Goal: Task Accomplishment & Management: Manage account settings

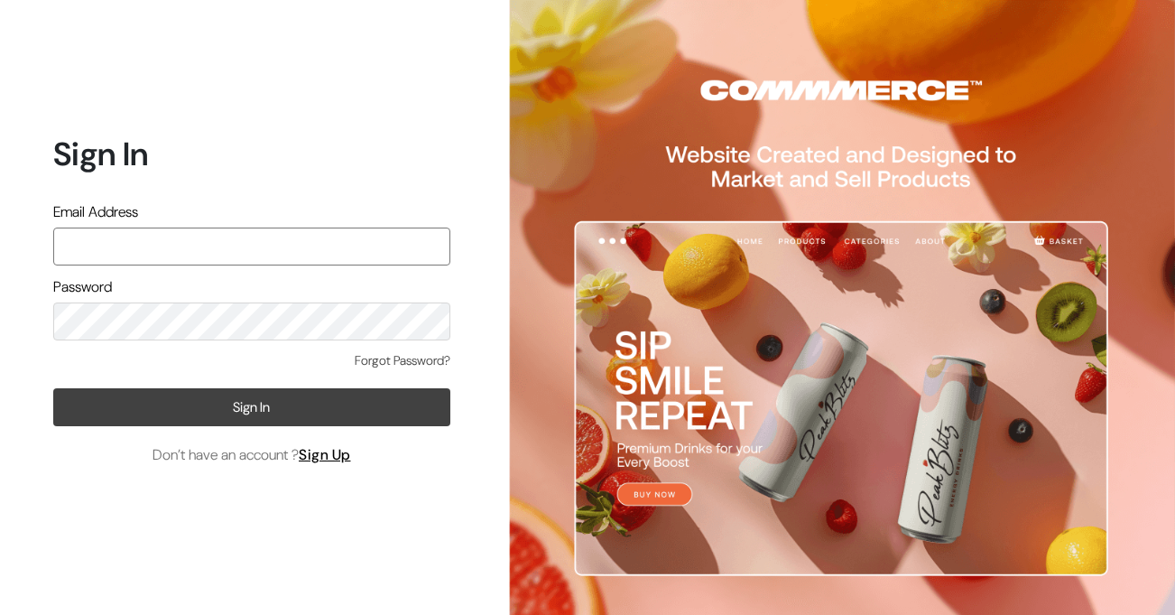
type input "jenixjain@gmail.com"
click at [251, 410] on button "Sign In" at bounding box center [251, 407] width 397 height 38
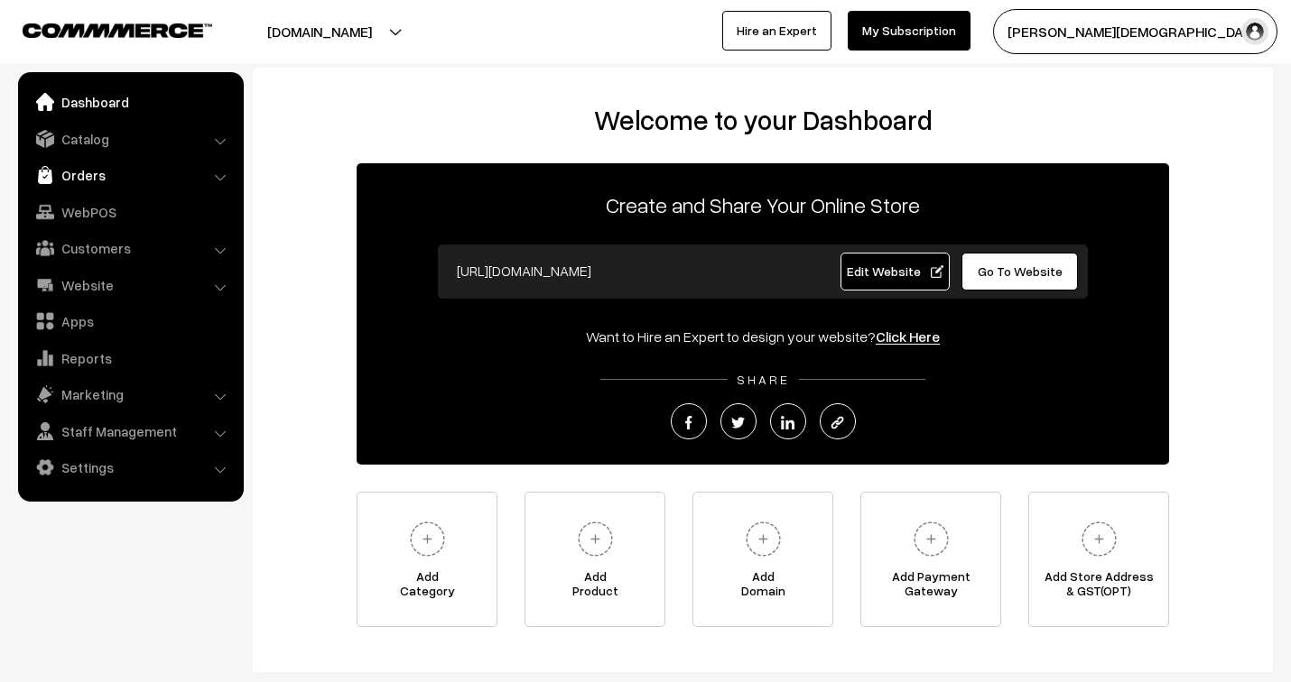
click at [75, 166] on link "Orders" at bounding box center [130, 175] width 215 height 32
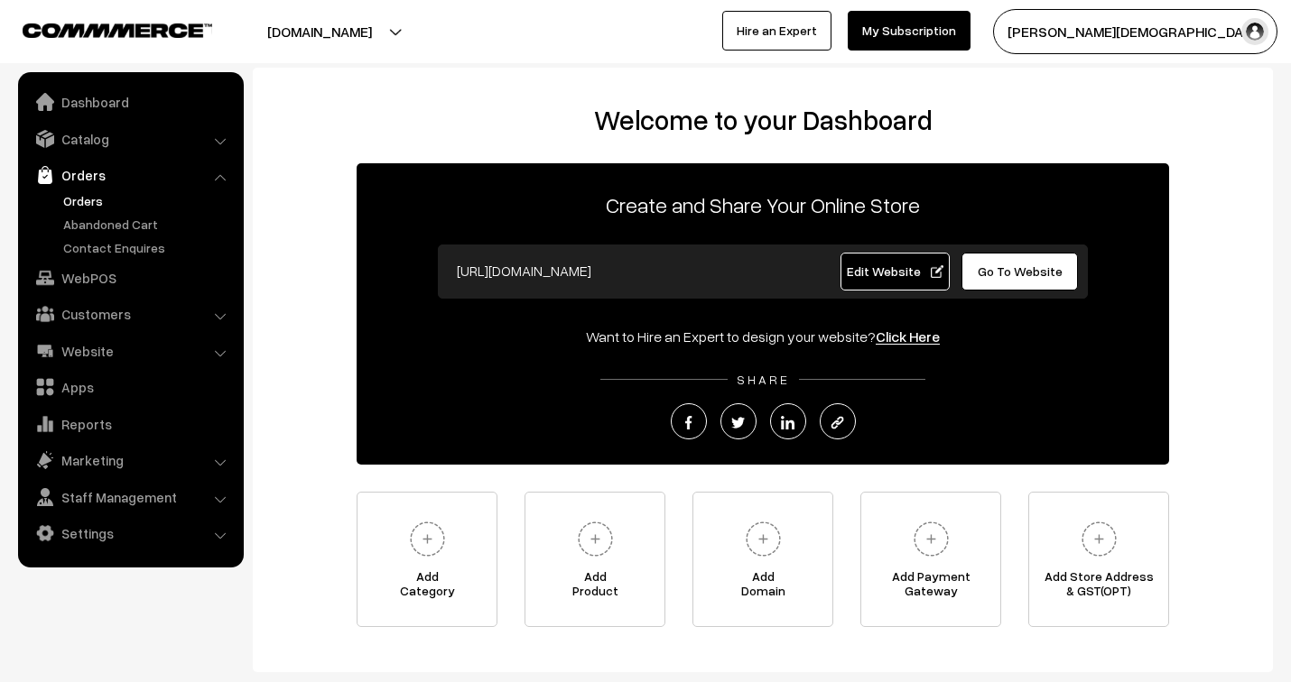
click at [82, 196] on link "Orders" at bounding box center [148, 200] width 179 height 19
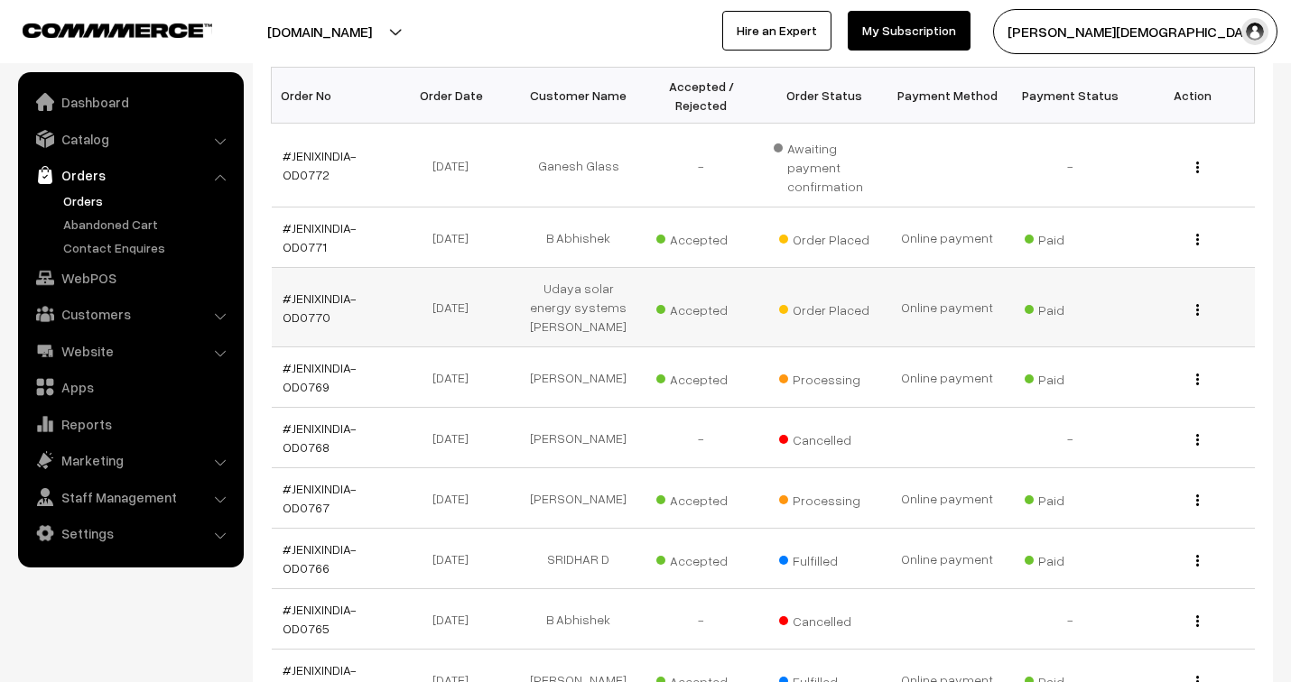
scroll to position [301, 0]
click at [319, 298] on link "#JENIXINDIA-OD0770" at bounding box center [320, 308] width 74 height 34
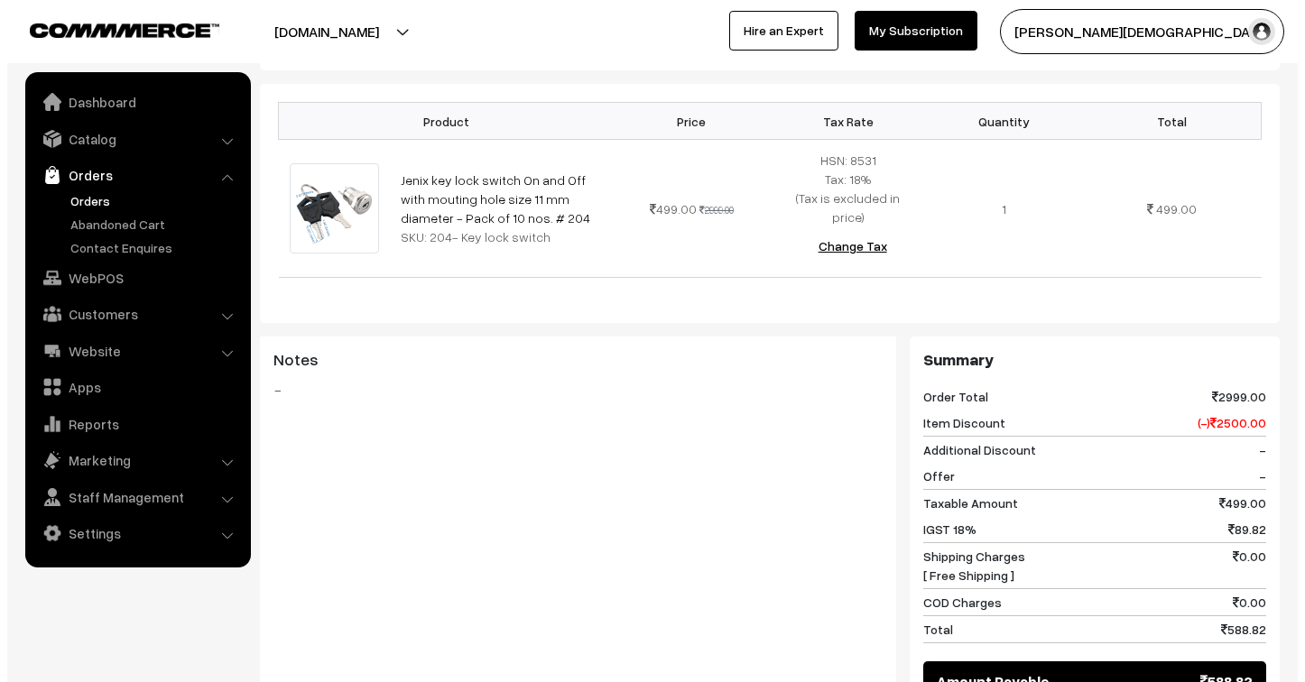
scroll to position [802, 0]
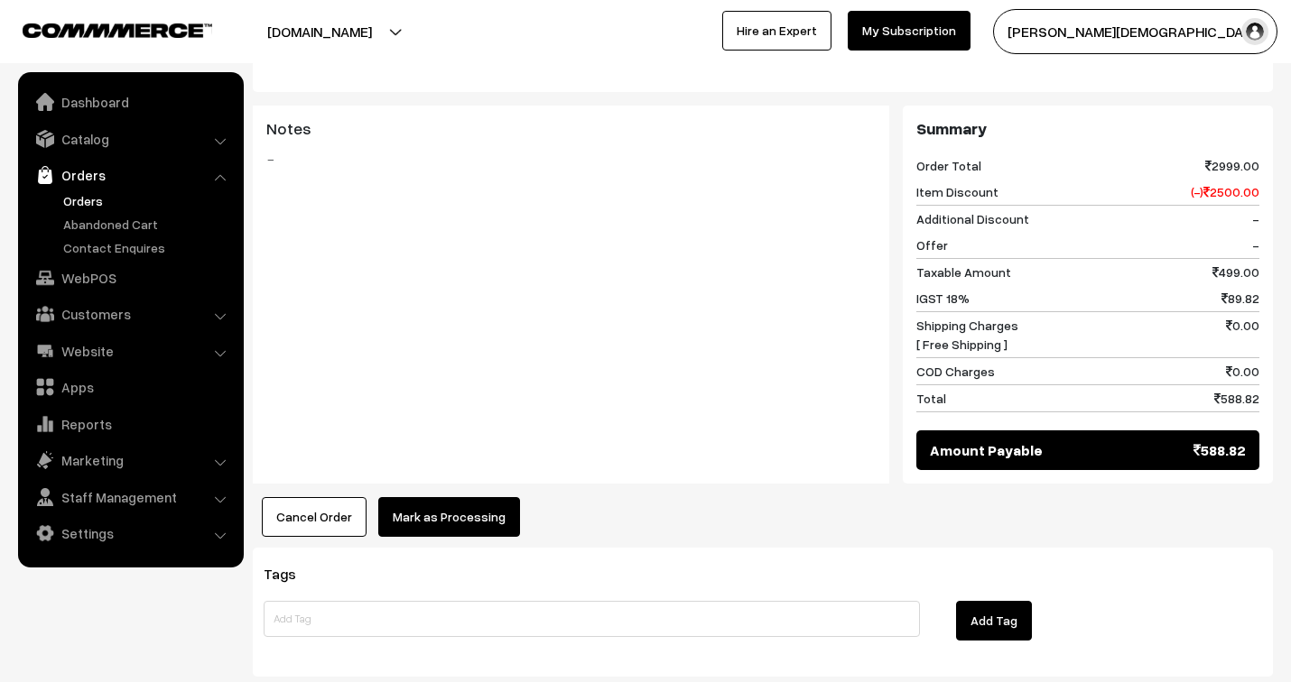
click at [481, 497] on button "Mark as Processing" at bounding box center [449, 517] width 142 height 40
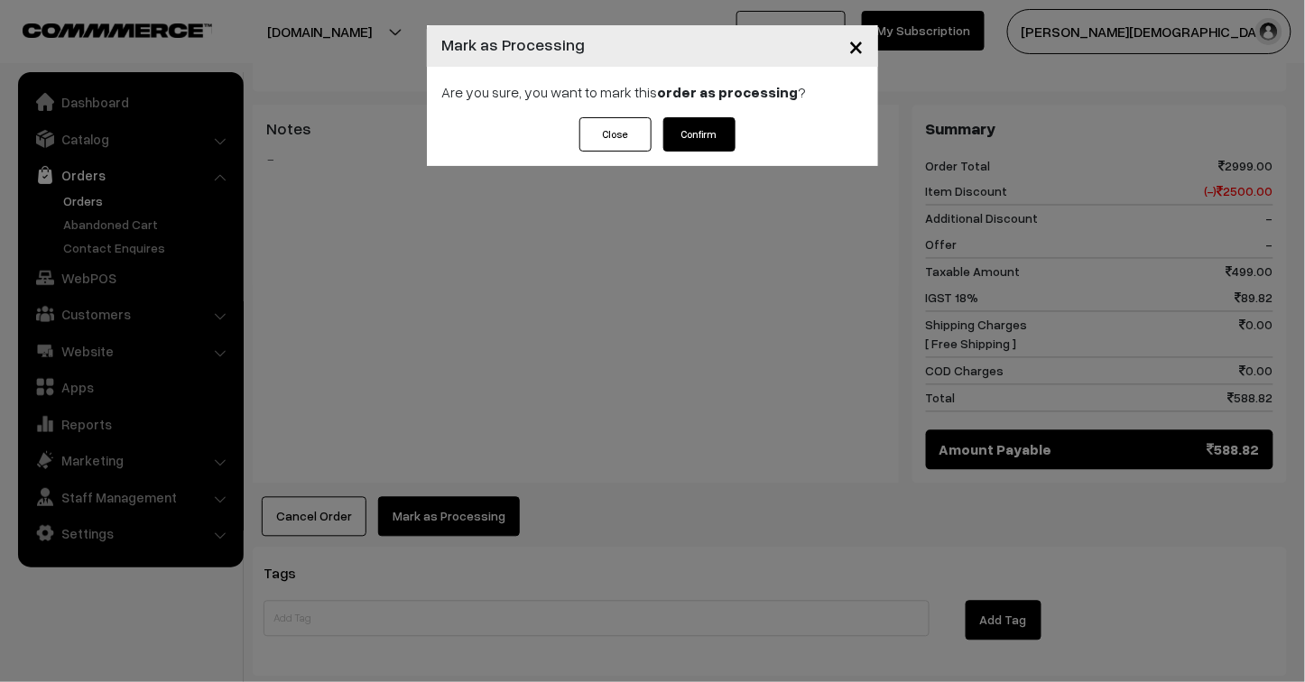
click at [716, 131] on button "Confirm" at bounding box center [700, 134] width 72 height 34
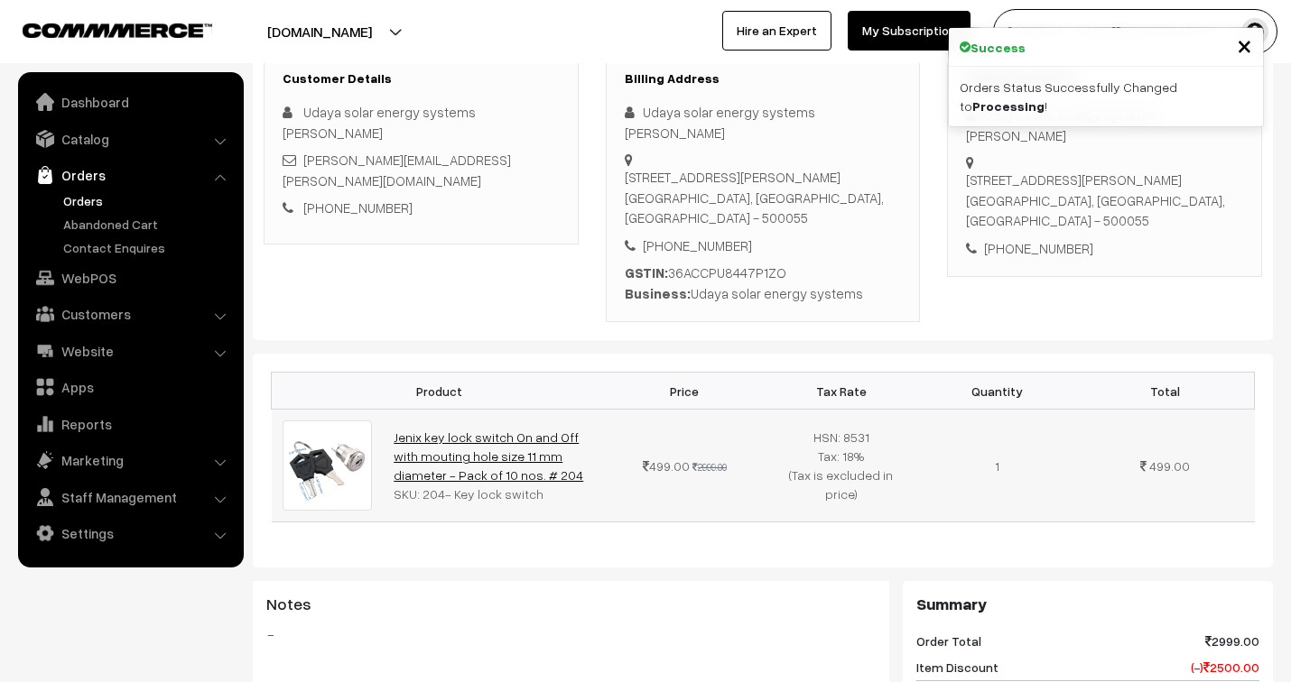
scroll to position [401, 0]
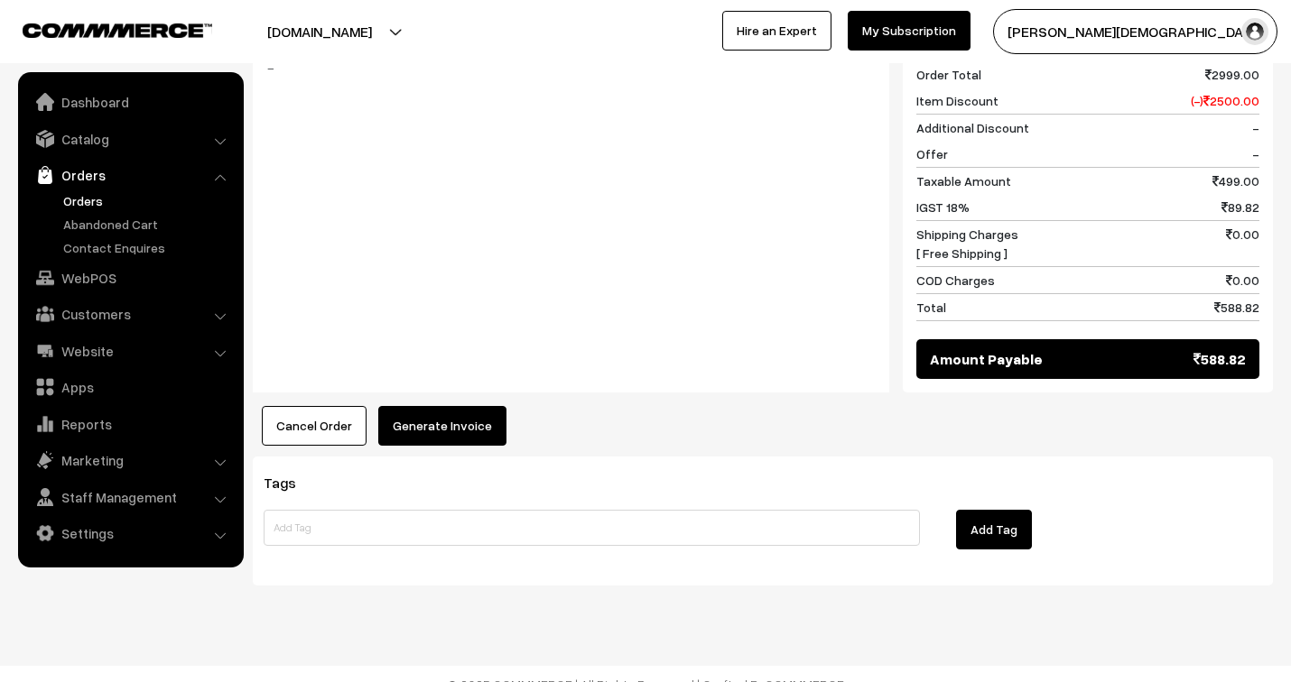
click at [475, 407] on button "Generate Invoice" at bounding box center [442, 426] width 128 height 40
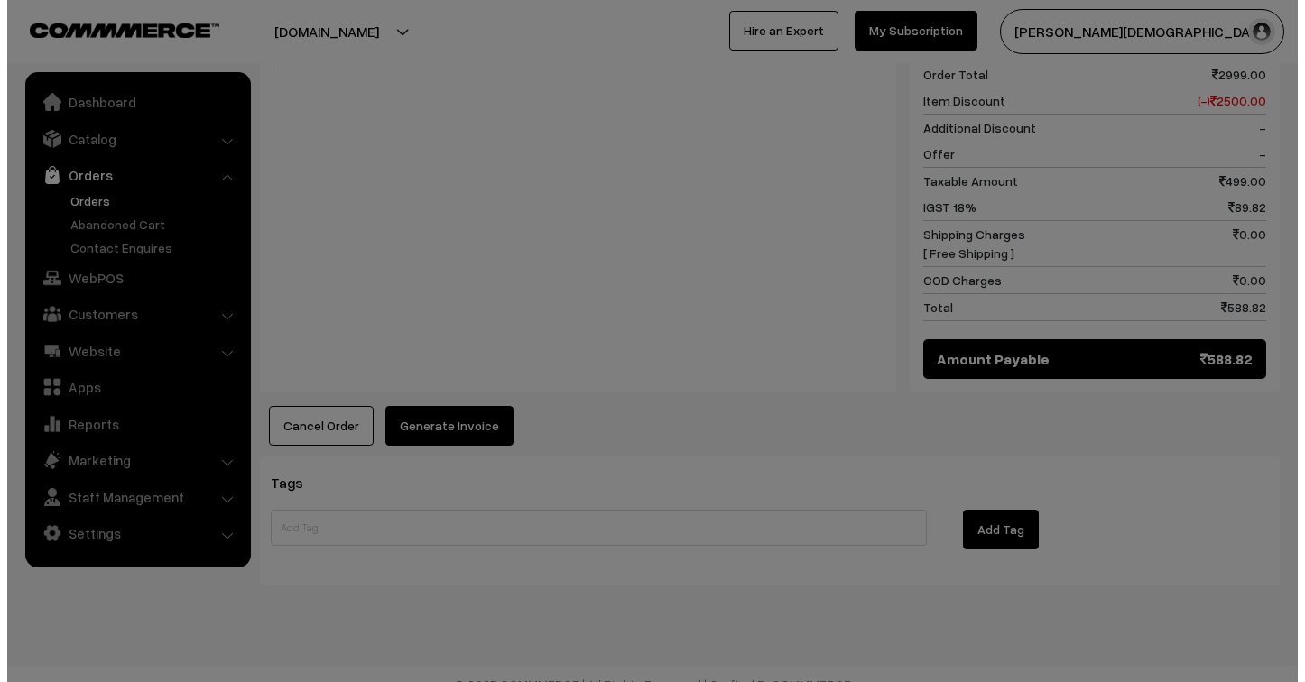
scroll to position [869, 0]
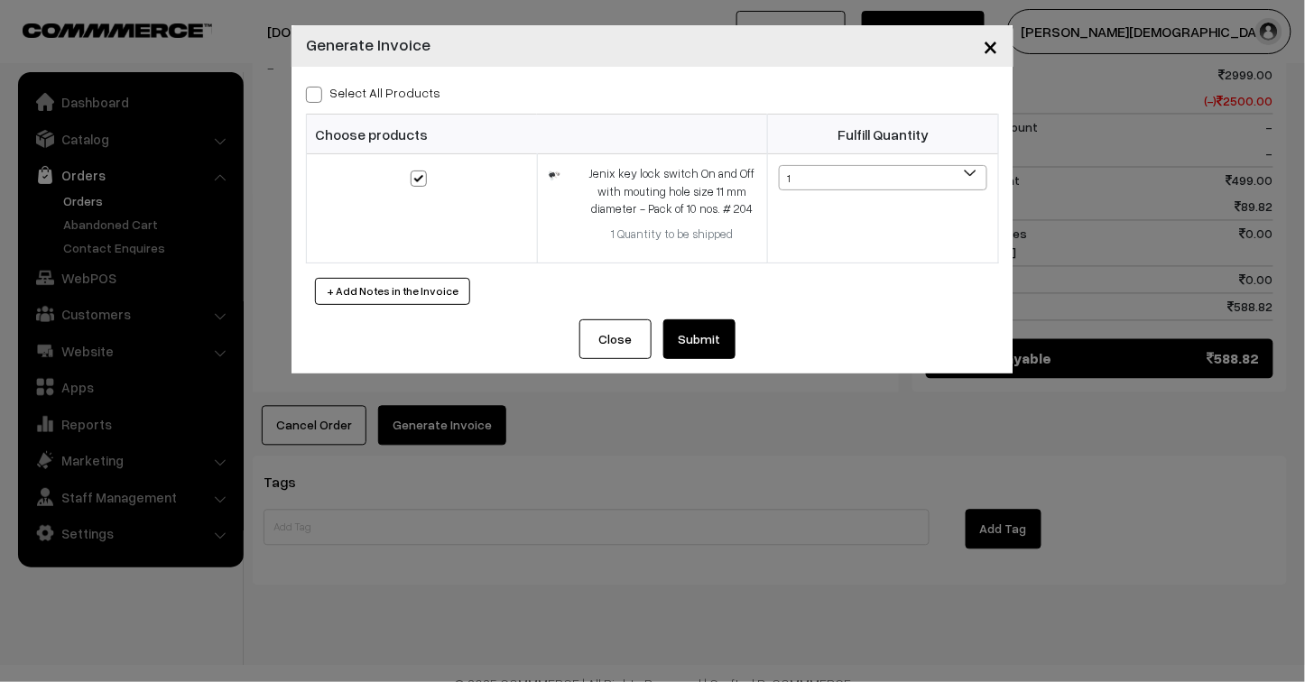
click at [701, 329] on button "Submit" at bounding box center [700, 340] width 72 height 40
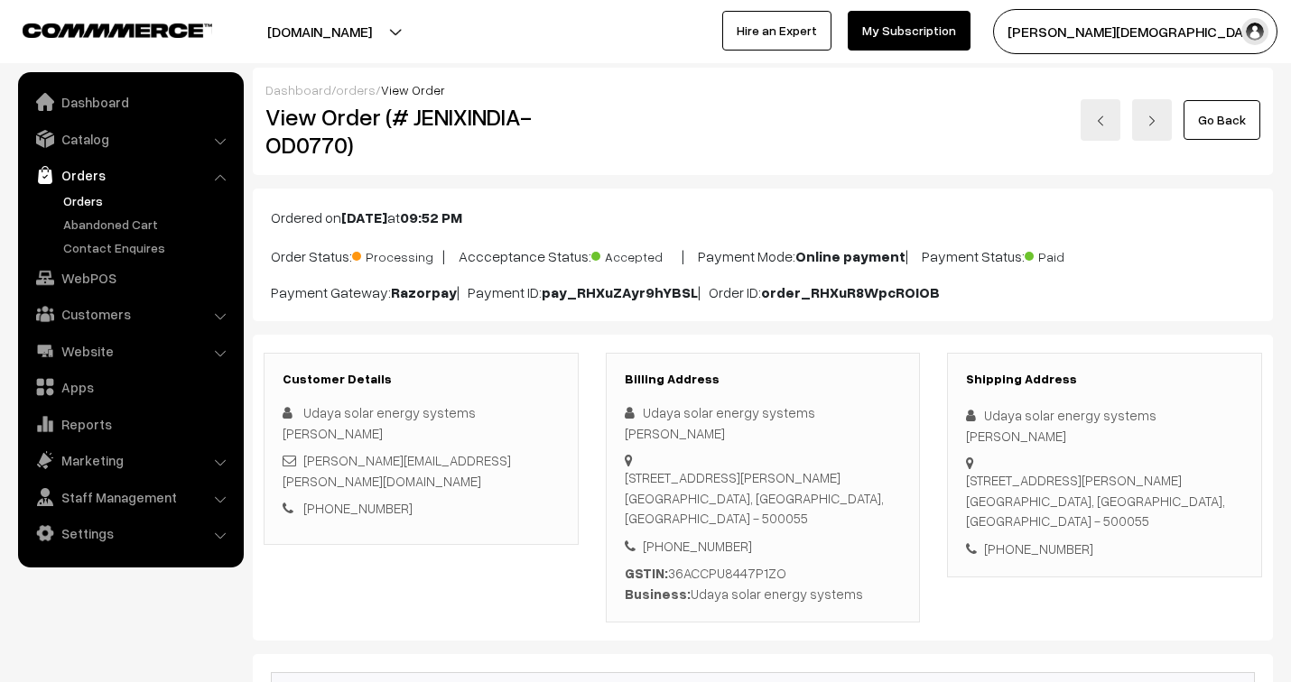
scroll to position [868, 0]
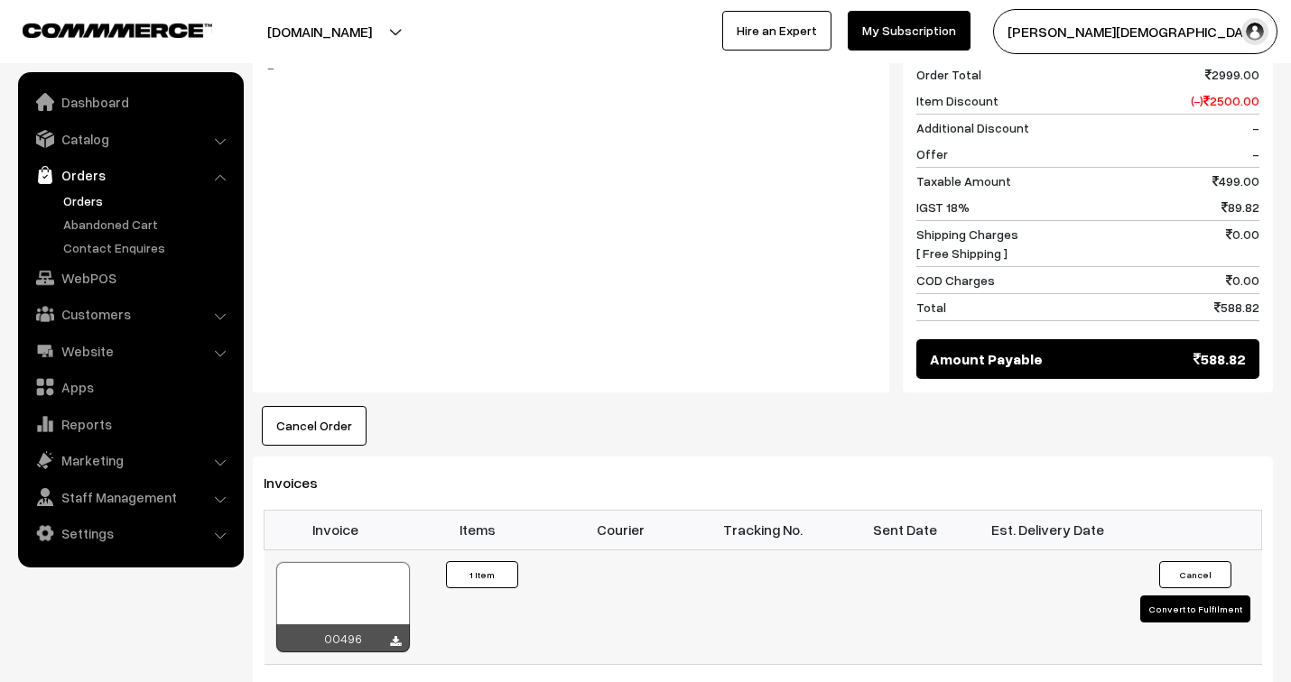
click at [382, 573] on div at bounding box center [343, 607] width 134 height 90
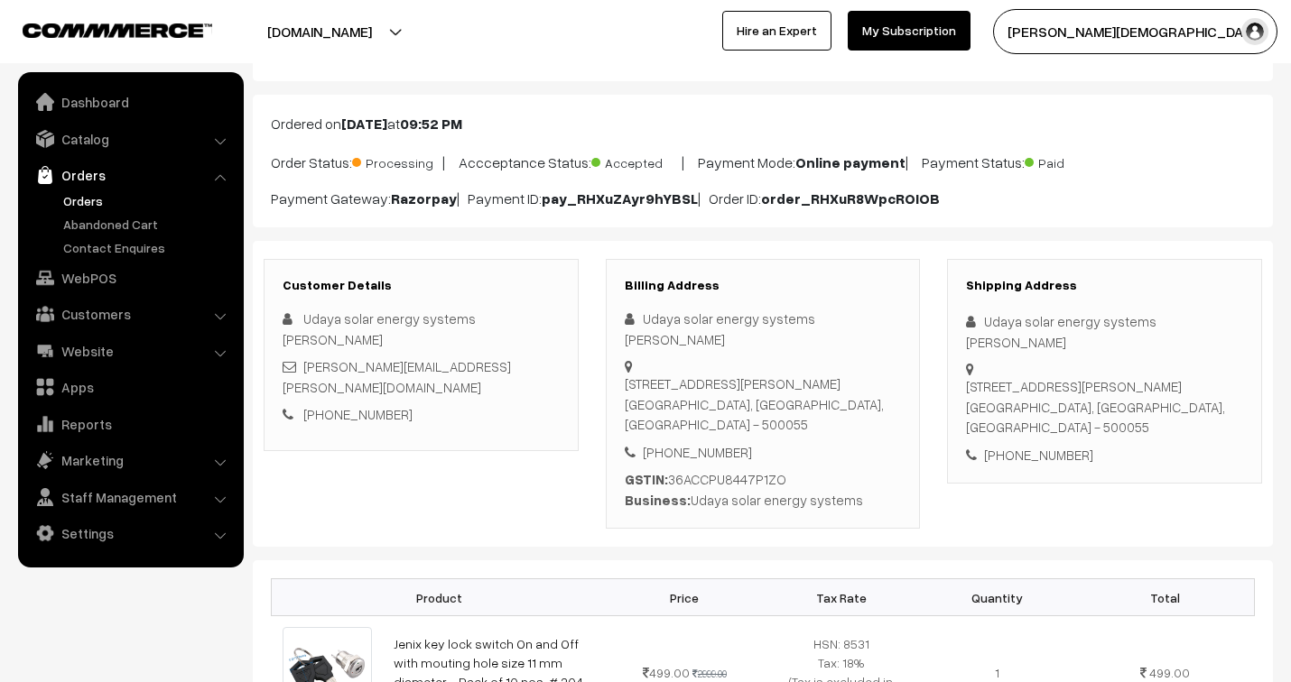
scroll to position [0, 0]
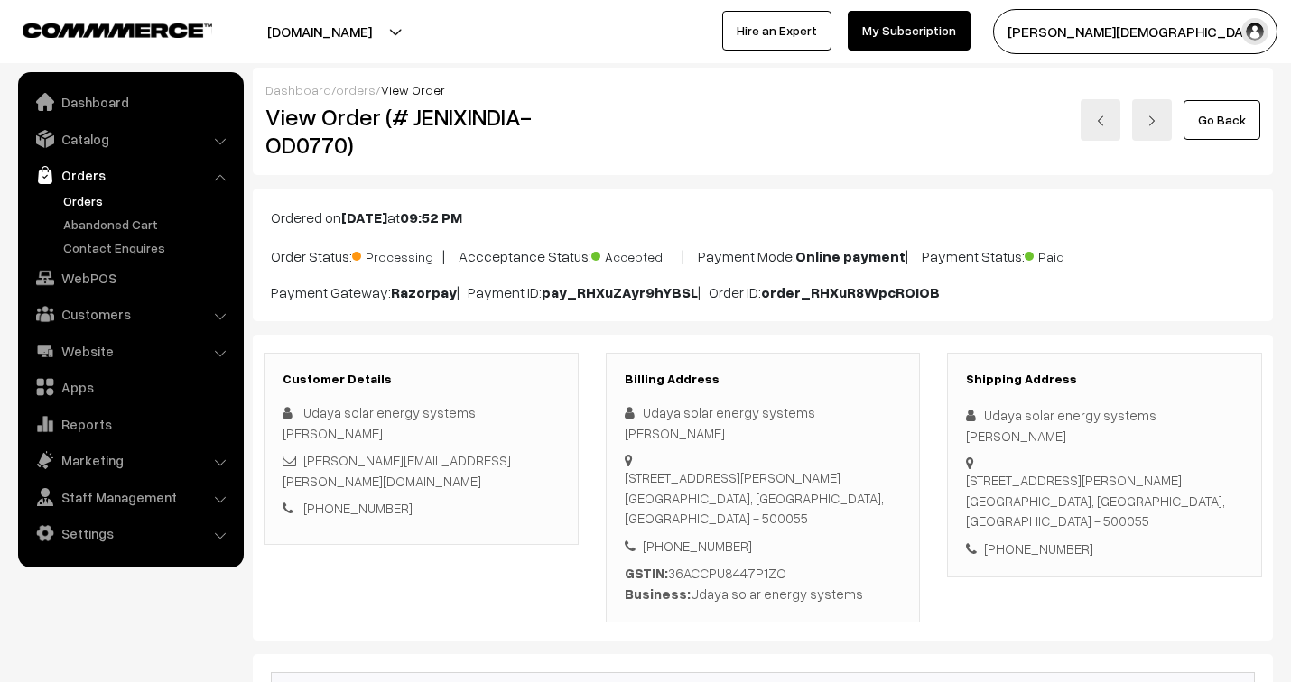
click at [357, 86] on link "orders" at bounding box center [356, 89] width 40 height 15
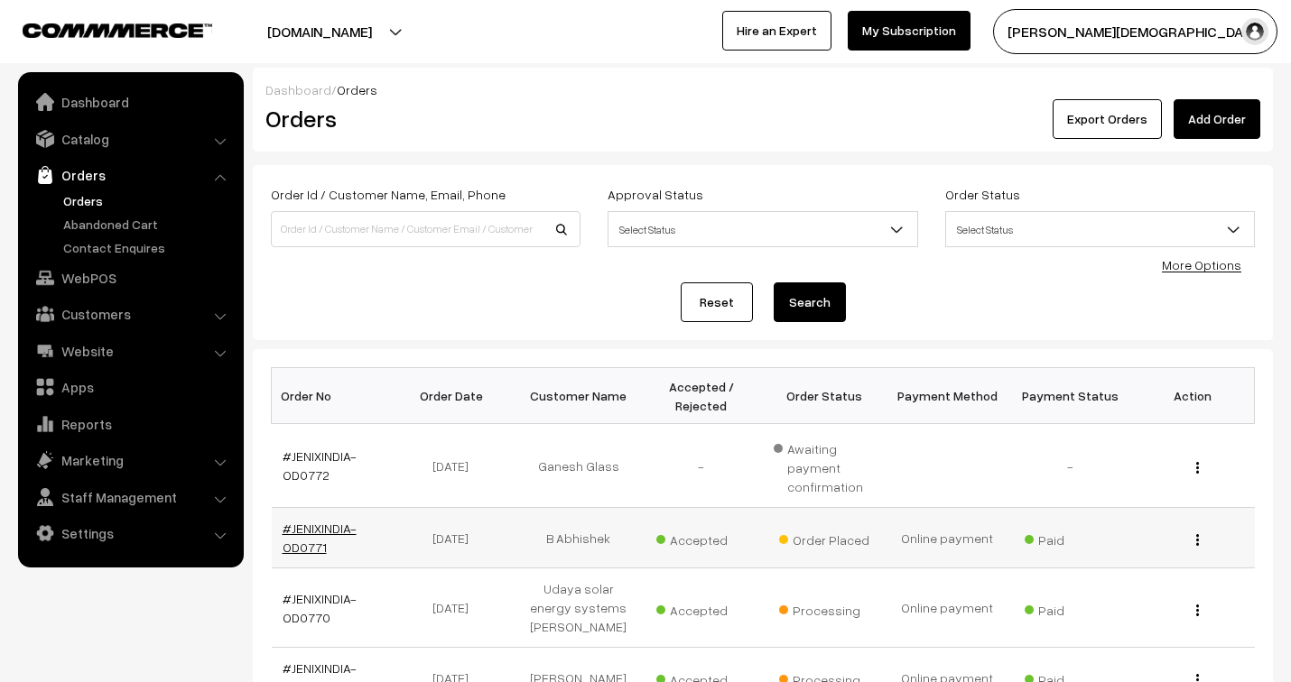
click at [330, 521] on link "#JENIXINDIA-OD0771" at bounding box center [320, 538] width 74 height 34
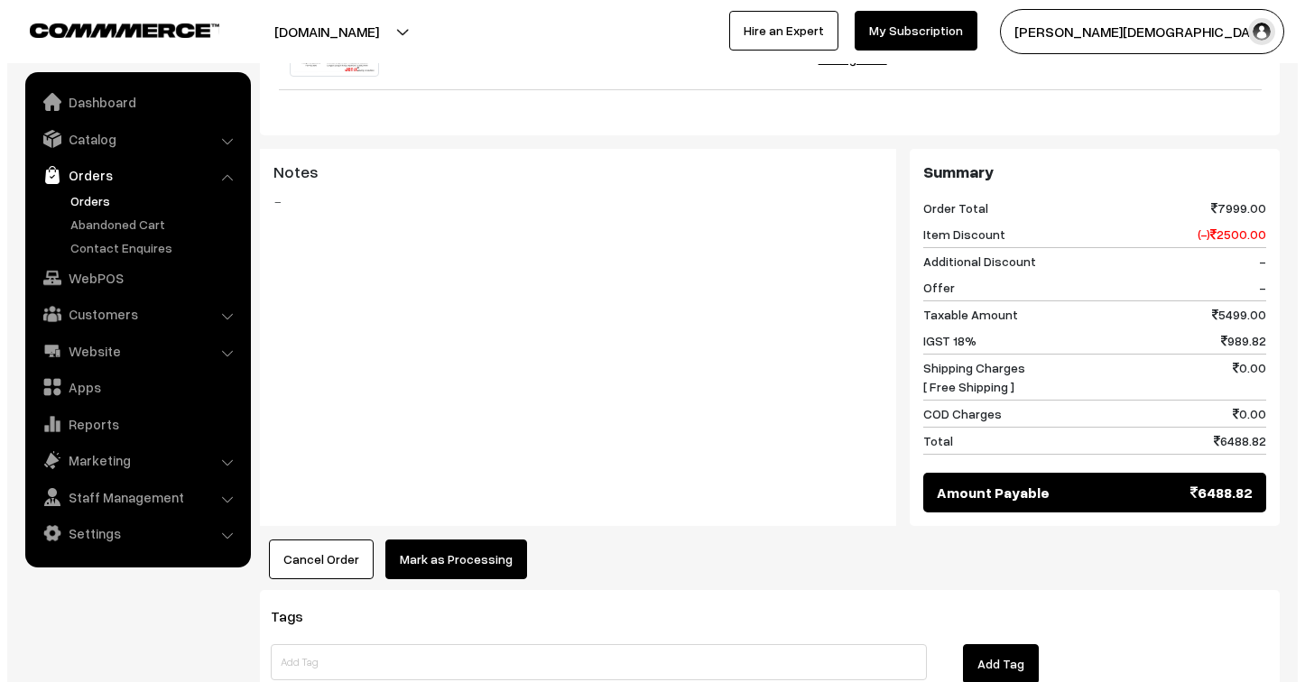
scroll to position [701, 0]
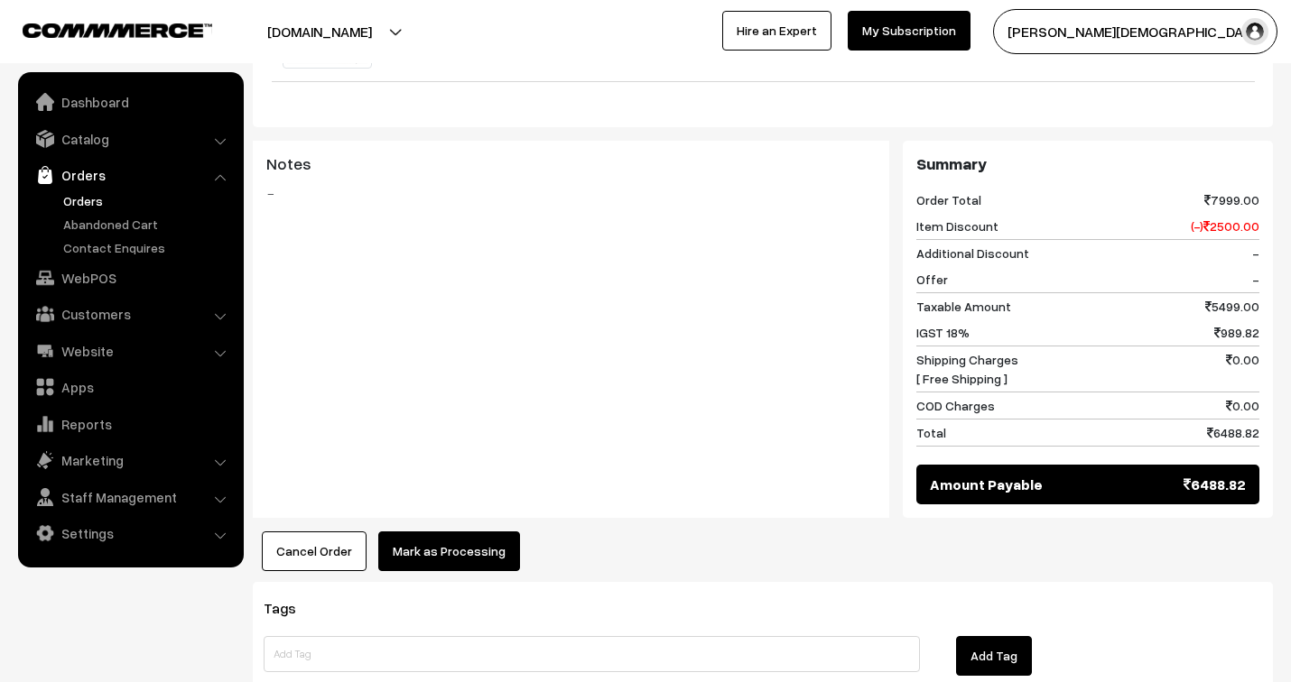
click at [489, 532] on button "Mark as Processing" at bounding box center [449, 552] width 142 height 40
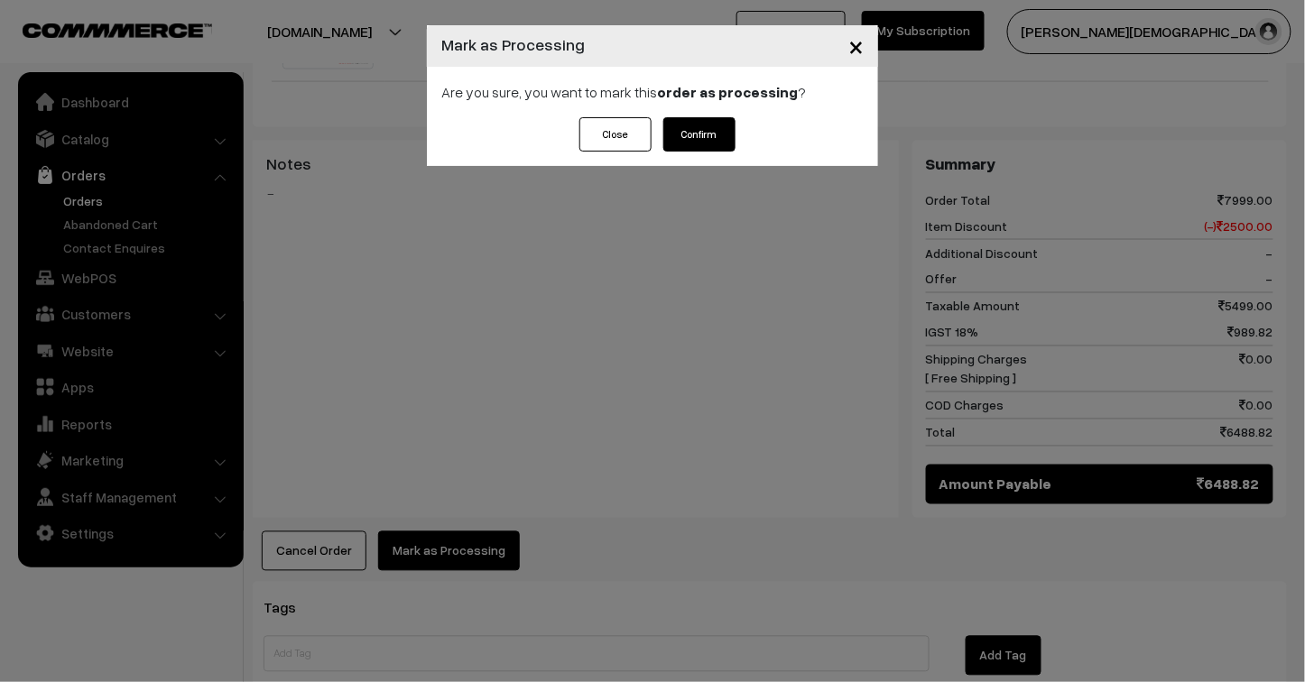
click at [701, 138] on button "Confirm" at bounding box center [700, 134] width 72 height 34
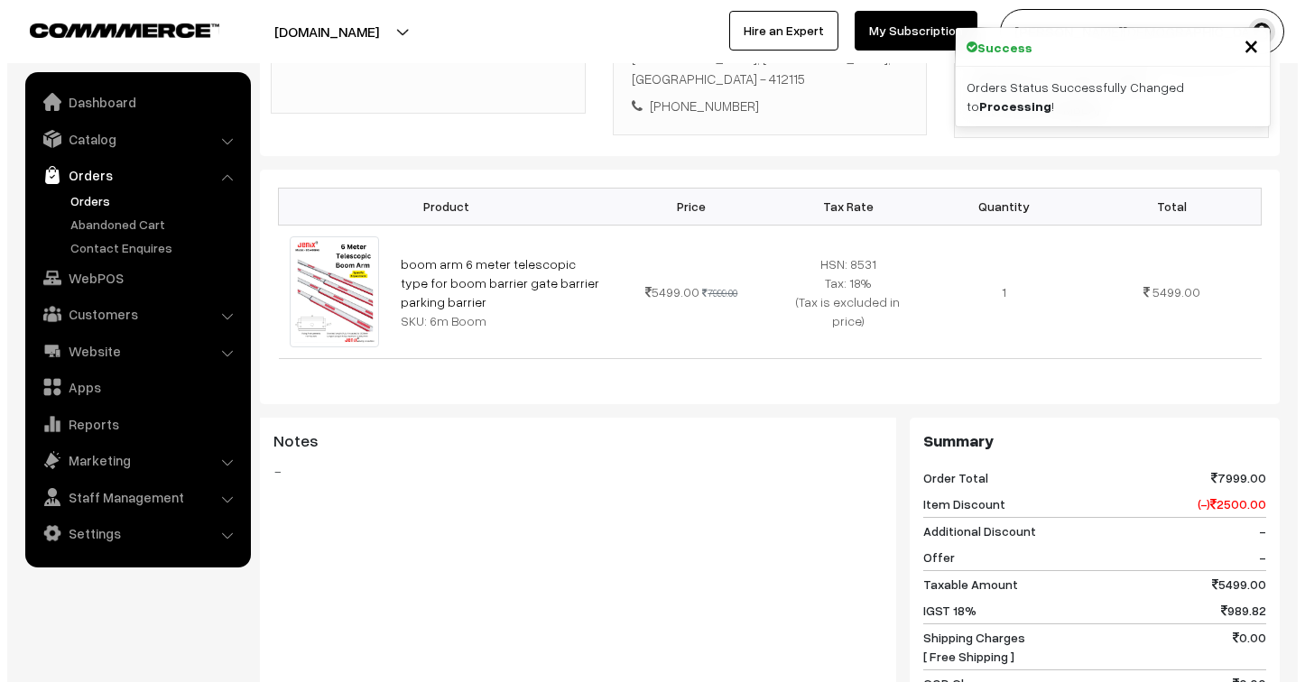
scroll to position [601, 0]
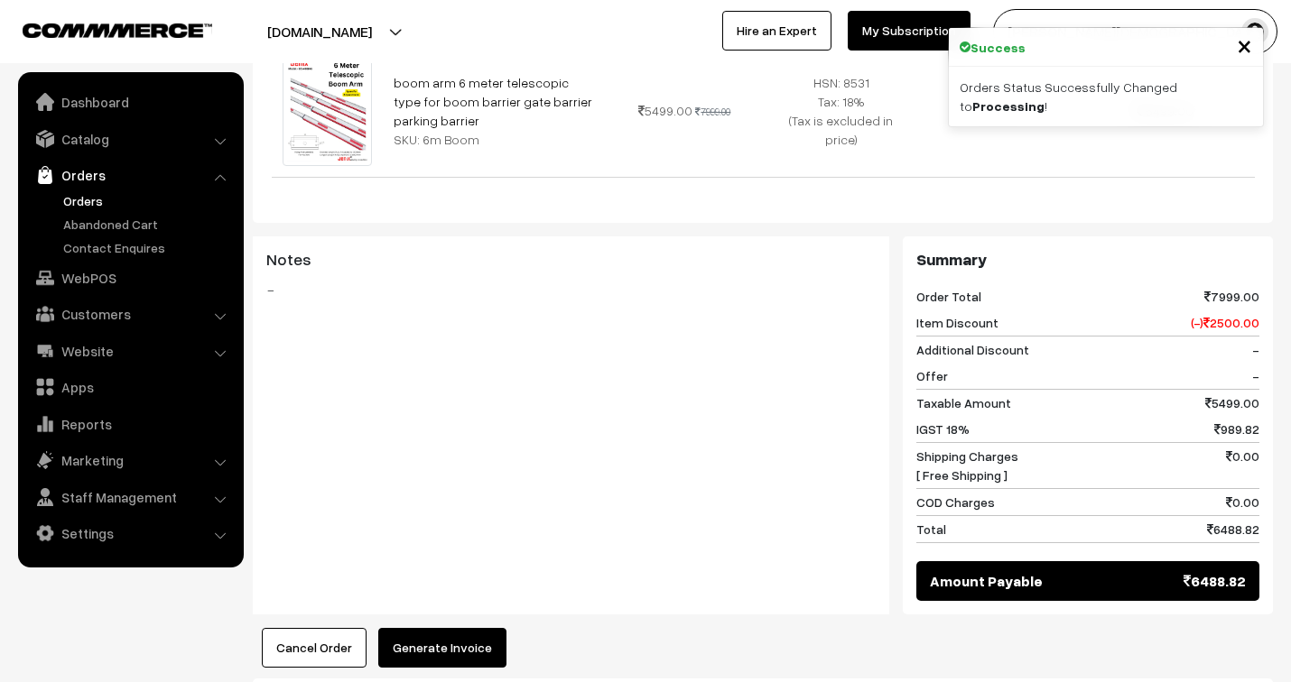
click at [479, 628] on button "Generate Invoice" at bounding box center [442, 648] width 128 height 40
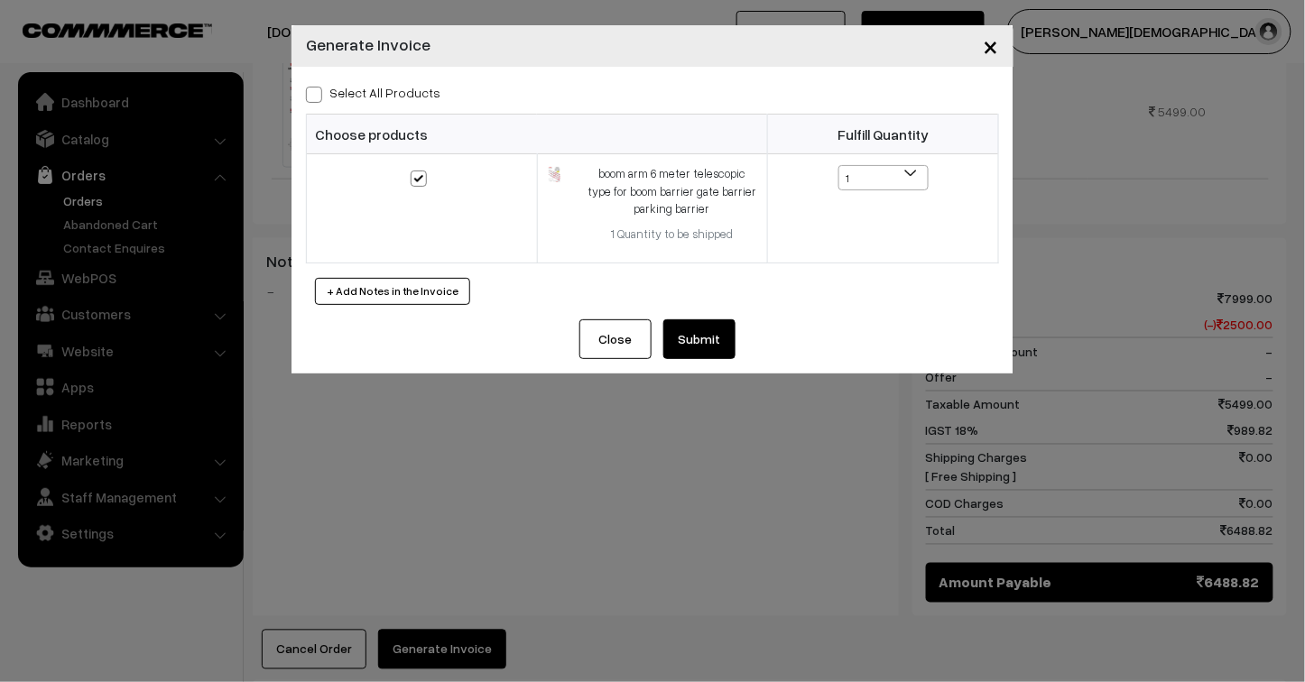
click at [706, 339] on button "Submit" at bounding box center [700, 340] width 72 height 40
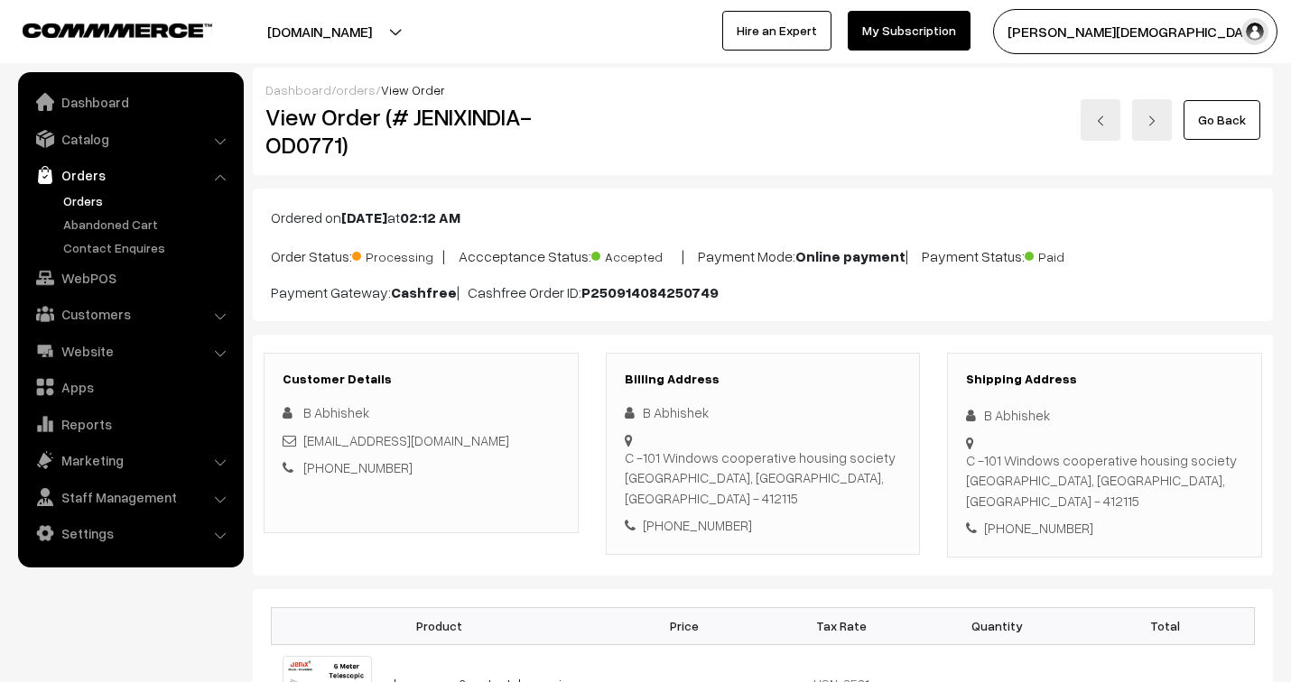
click at [357, 92] on link "orders" at bounding box center [356, 89] width 40 height 15
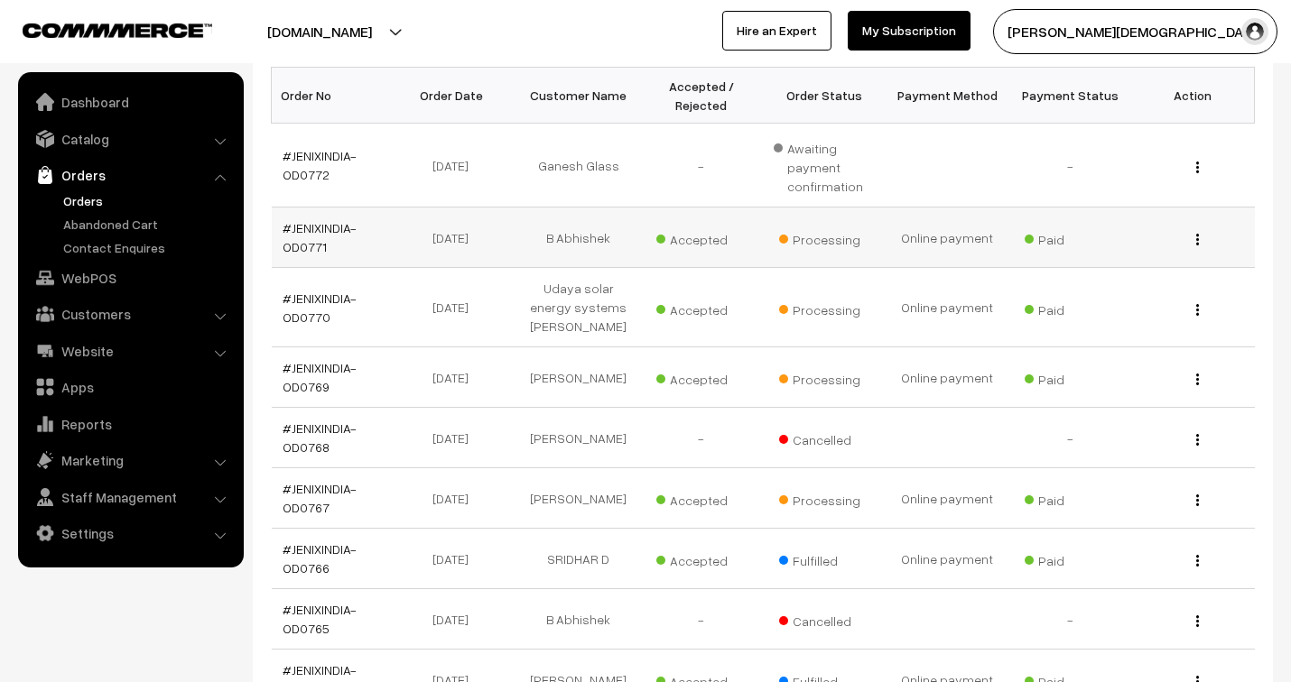
scroll to position [301, 0]
click at [323, 226] on link "#JENIXINDIA-OD0771" at bounding box center [320, 237] width 74 height 34
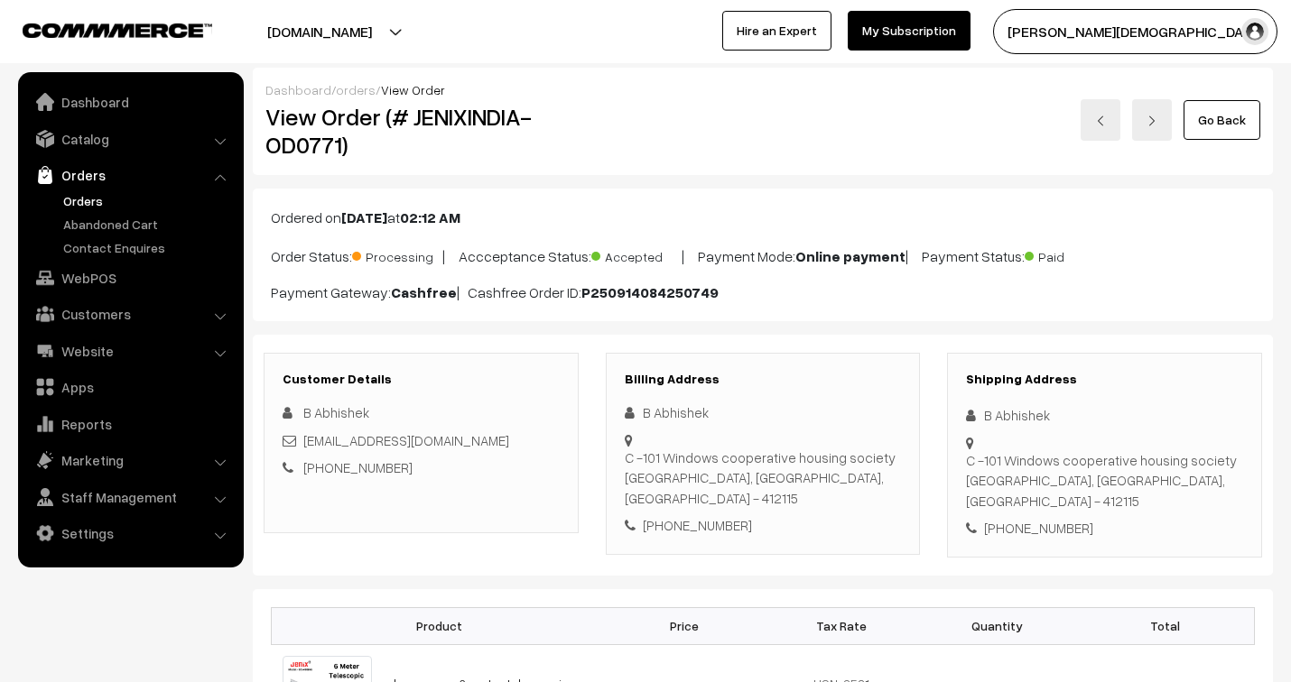
click at [344, 88] on link "orders" at bounding box center [356, 89] width 40 height 15
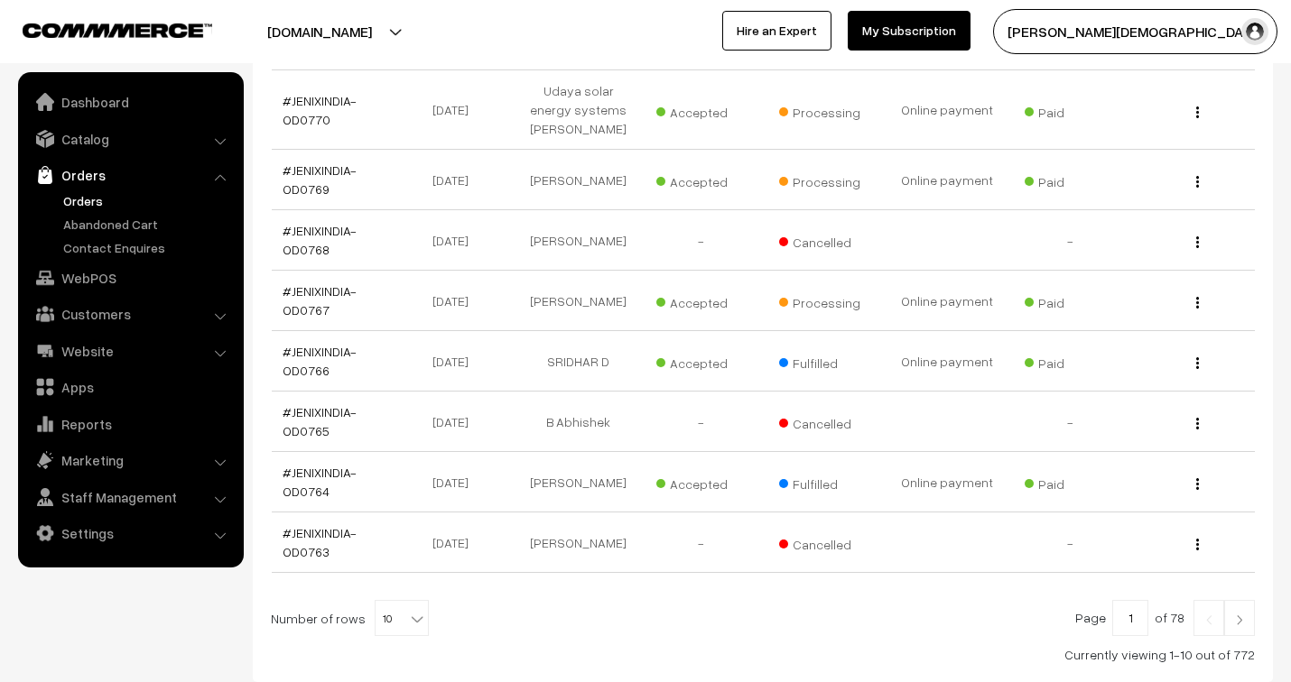
scroll to position [501, 0]
